Goal: Task Accomplishment & Management: Manage account settings

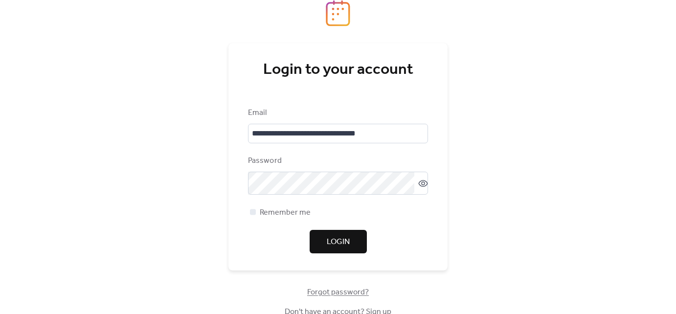
click at [338, 248] on span "Login" at bounding box center [338, 242] width 23 height 12
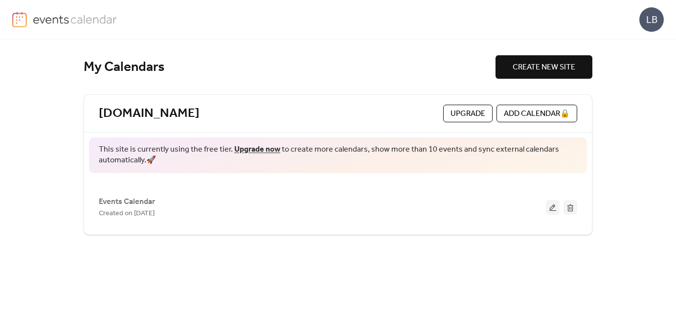
click at [645, 20] on div "LB" at bounding box center [652, 19] width 24 height 24
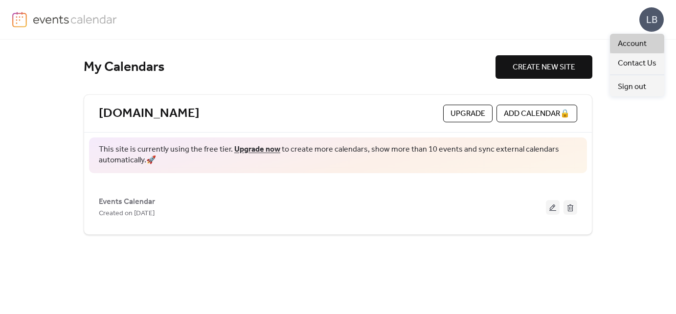
click at [632, 47] on span "Account" at bounding box center [632, 44] width 29 height 12
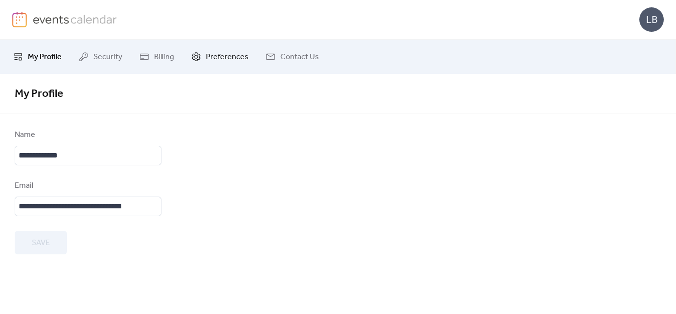
click at [228, 61] on span "Preferences" at bounding box center [227, 57] width 43 height 12
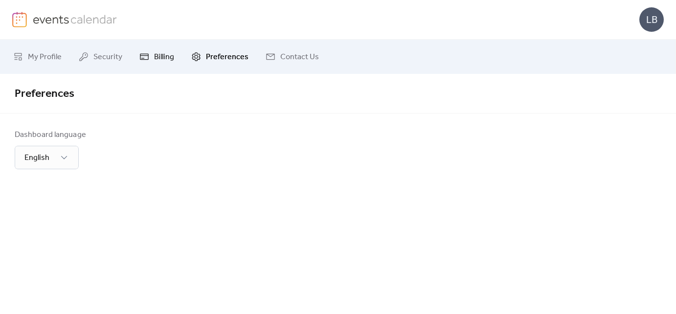
click at [148, 56] on link "Billing" at bounding box center [156, 57] width 49 height 26
click at [99, 56] on span "Security" at bounding box center [107, 57] width 29 height 12
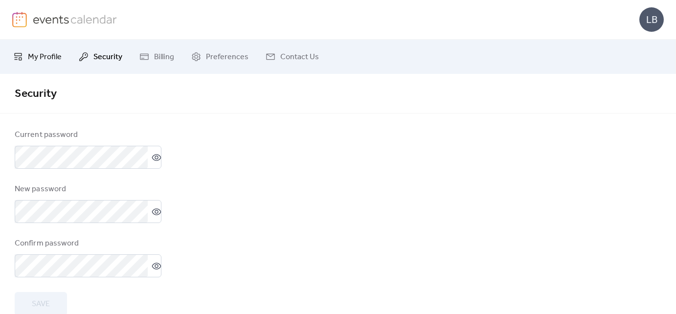
click at [42, 57] on span "My Profile" at bounding box center [45, 57] width 34 height 12
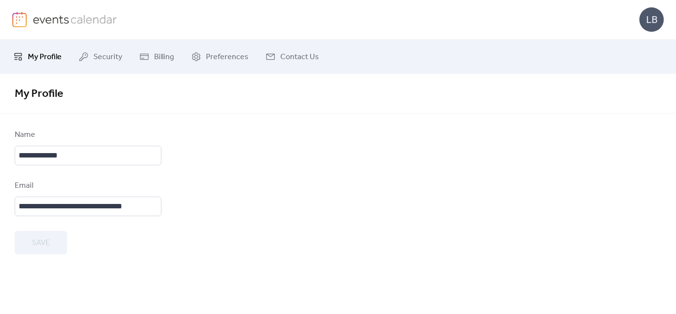
click at [648, 20] on div "LB" at bounding box center [652, 19] width 24 height 24
click at [50, 18] on img at bounding box center [75, 19] width 85 height 15
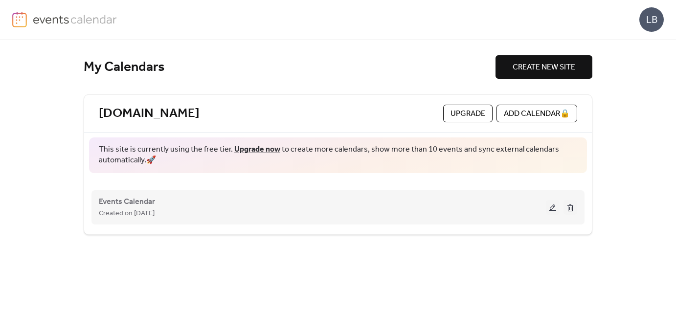
click at [553, 208] on button at bounding box center [553, 207] width 14 height 15
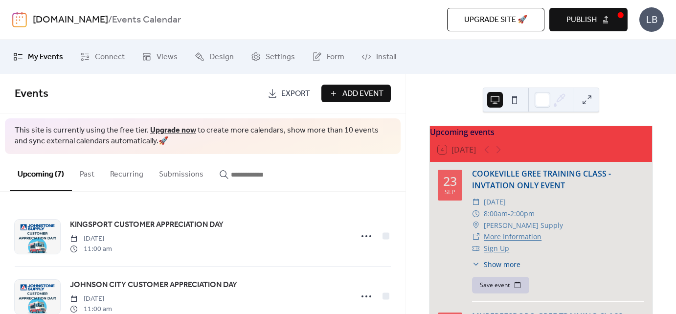
click at [596, 20] on span "Publish" at bounding box center [582, 20] width 30 height 12
